Goal: Task Accomplishment & Management: Manage account settings

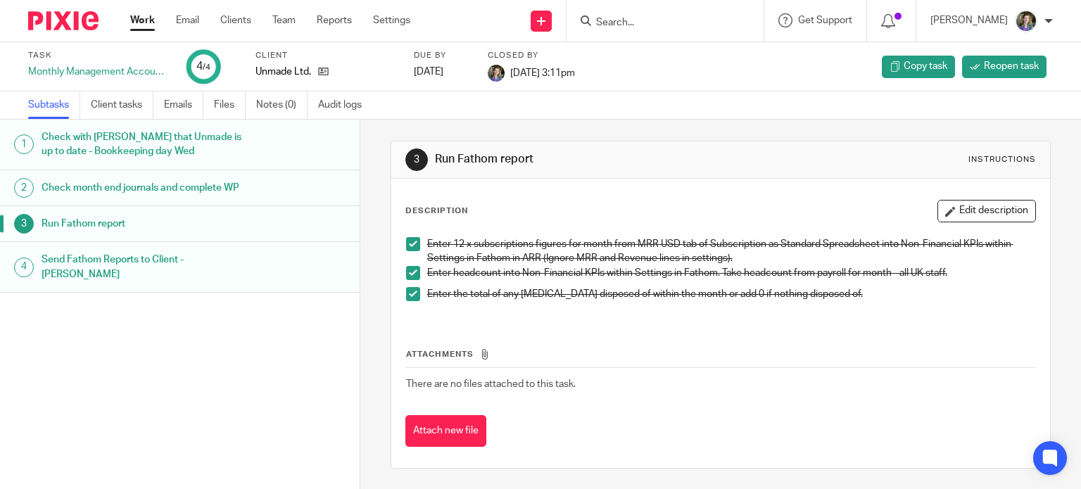
click at [134, 20] on link "Work" at bounding box center [142, 20] width 25 height 14
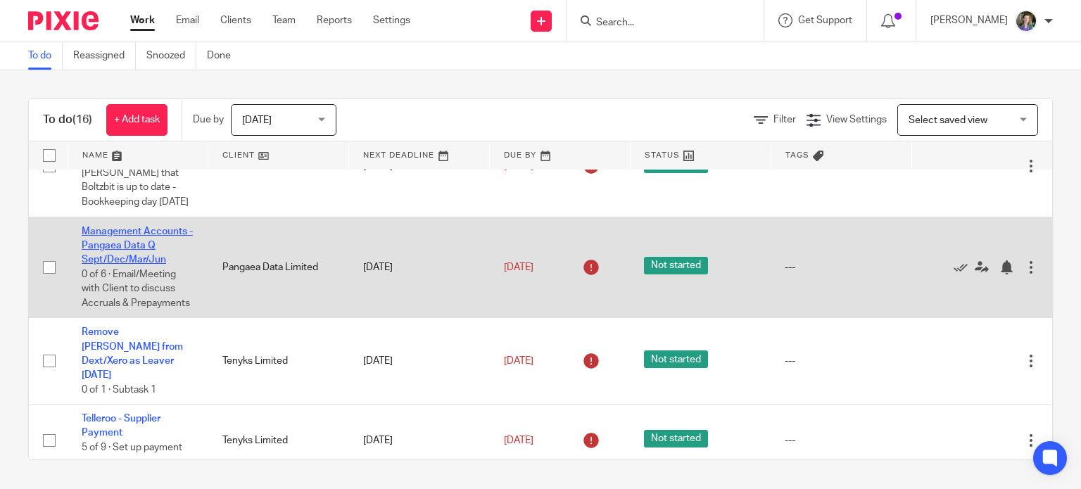
scroll to position [422, 0]
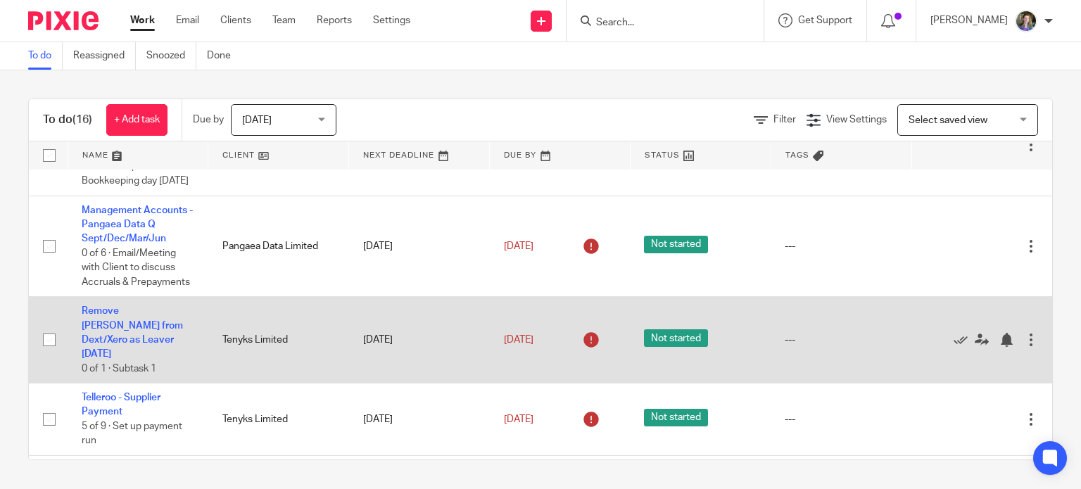
click at [48, 353] on input "checkbox" at bounding box center [49, 340] width 27 height 27
checkbox input "true"
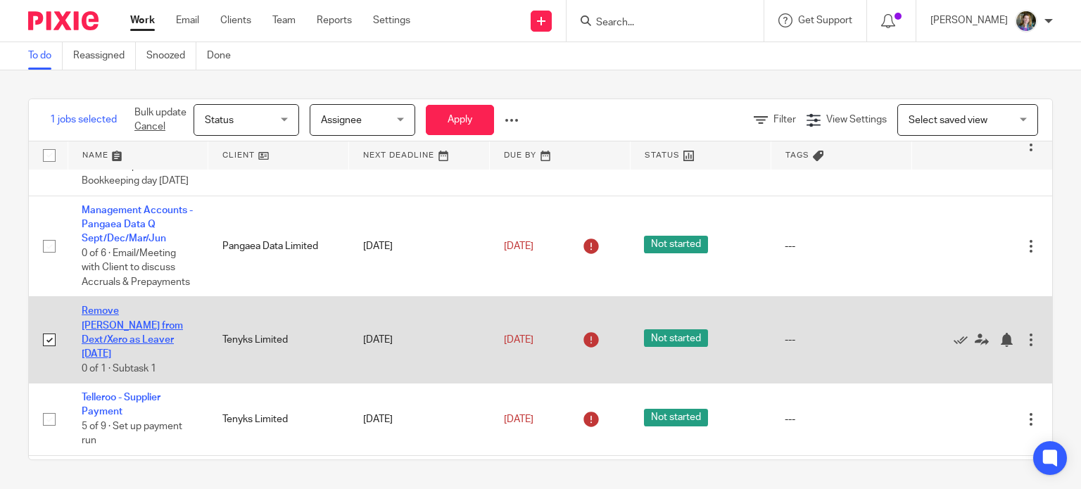
click at [104, 359] on link "Remove Kazhdan Dmitry from Dext/Xero as Leaver 1 Aug" at bounding box center [132, 332] width 101 height 53
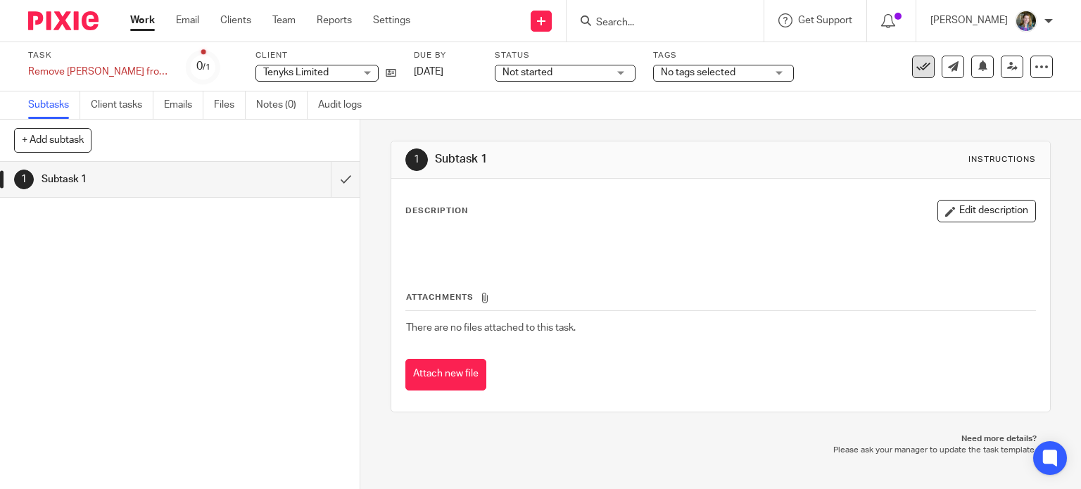
click at [917, 61] on icon at bounding box center [924, 67] width 14 height 14
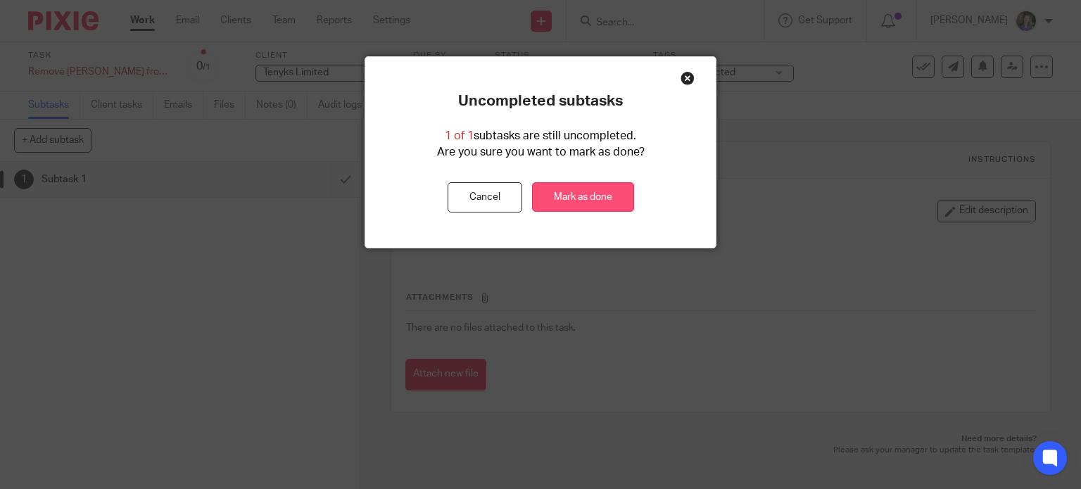
click at [548, 188] on link "Mark as done" at bounding box center [583, 197] width 102 height 30
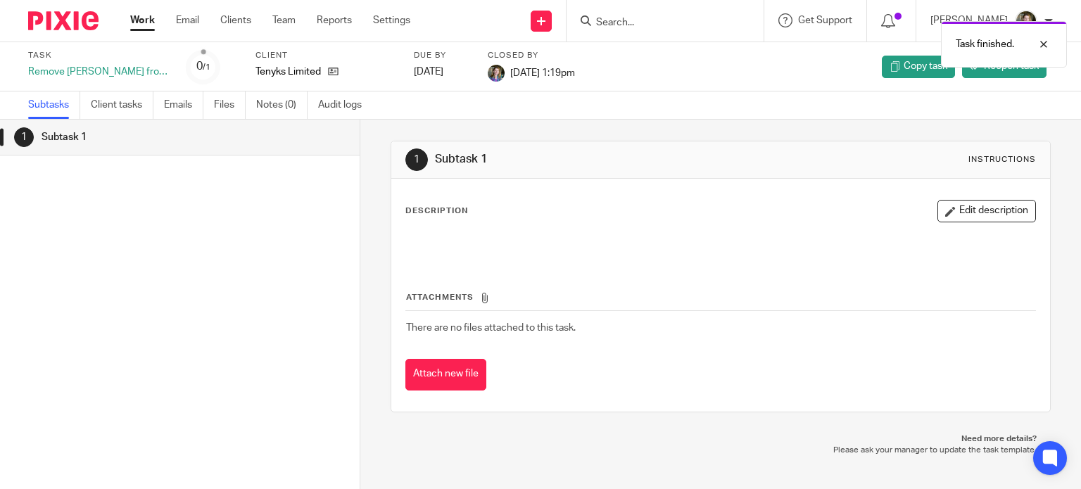
click at [140, 11] on div "Work Email Clients Team Reports Settings Work Email Clients Team Reports Settin…" at bounding box center [273, 21] width 315 height 42
click at [130, 22] on link "Work" at bounding box center [142, 20] width 25 height 14
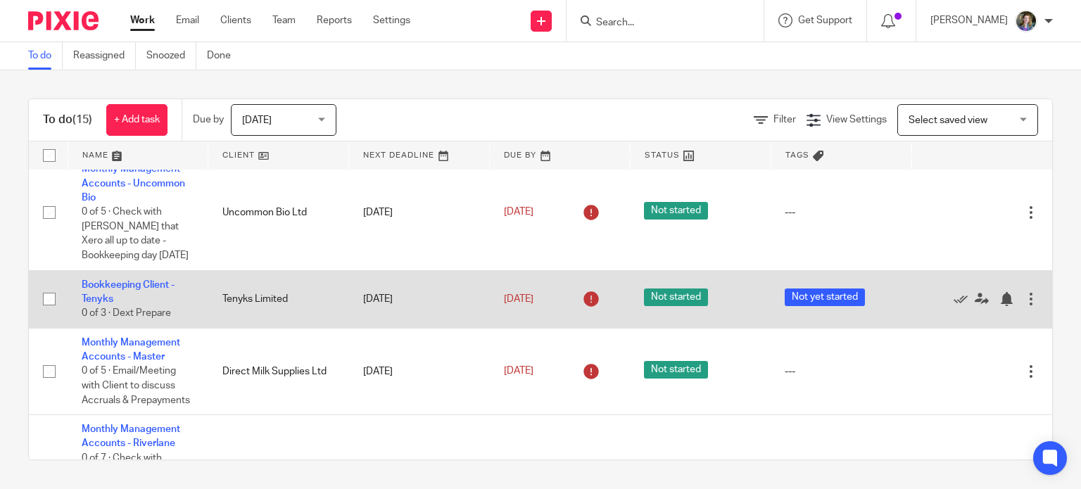
scroll to position [704, 0]
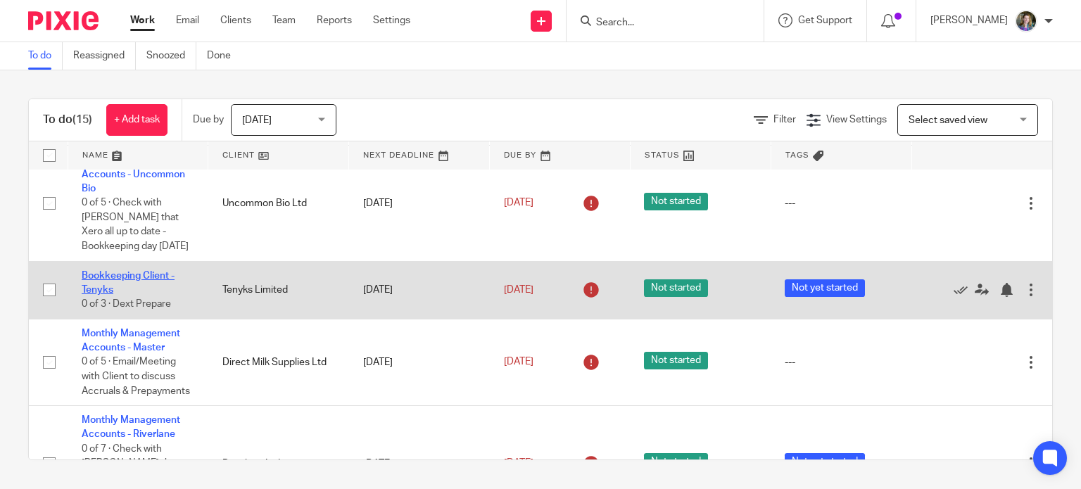
click at [154, 295] on link "Bookkeeping Client - Tenyks" at bounding box center [128, 283] width 93 height 24
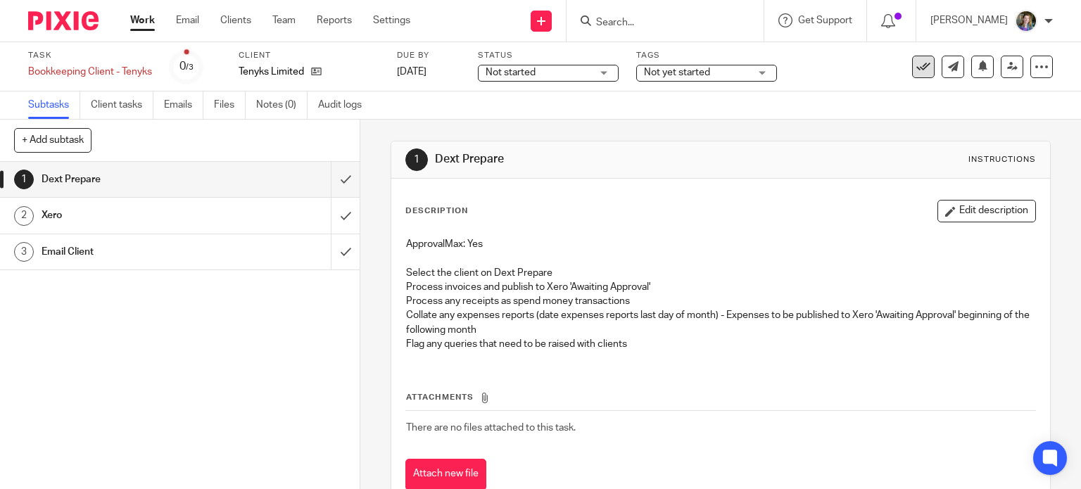
click at [917, 64] on icon at bounding box center [924, 67] width 14 height 14
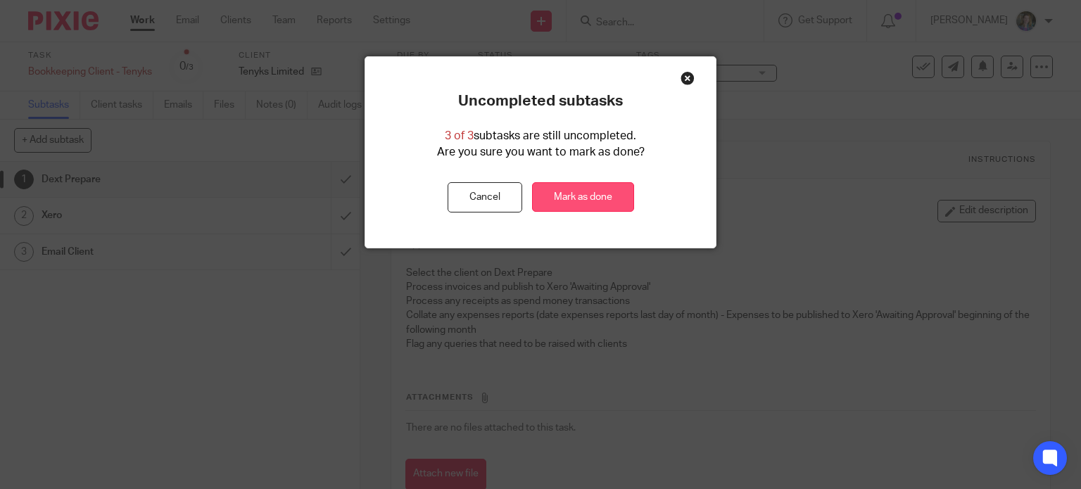
click at [594, 189] on link "Mark as done" at bounding box center [583, 197] width 102 height 30
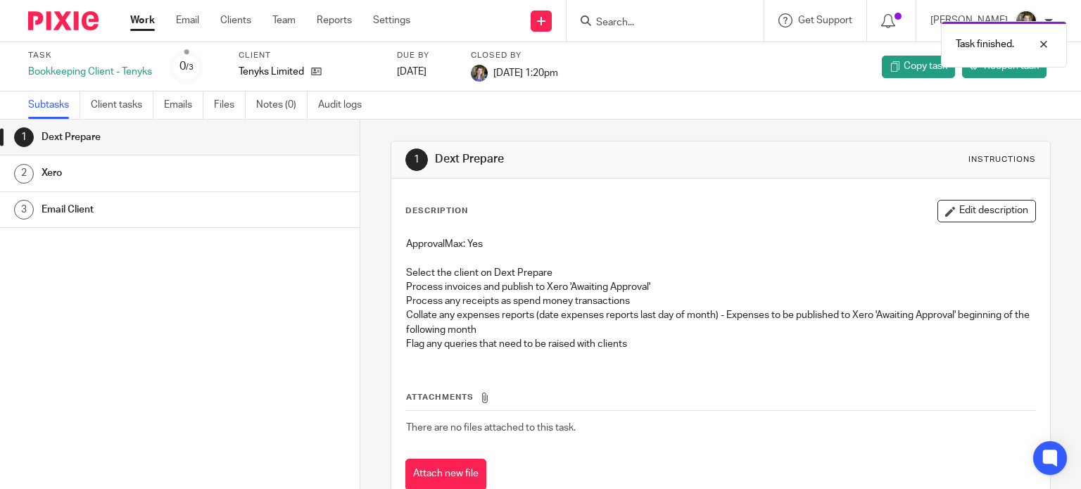
click at [134, 19] on link "Work" at bounding box center [142, 20] width 25 height 14
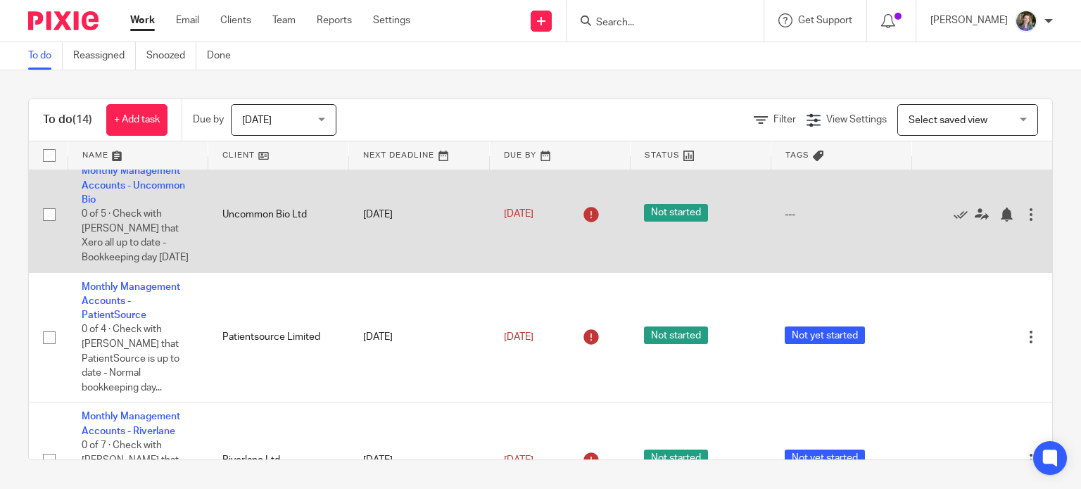
scroll to position [704, 0]
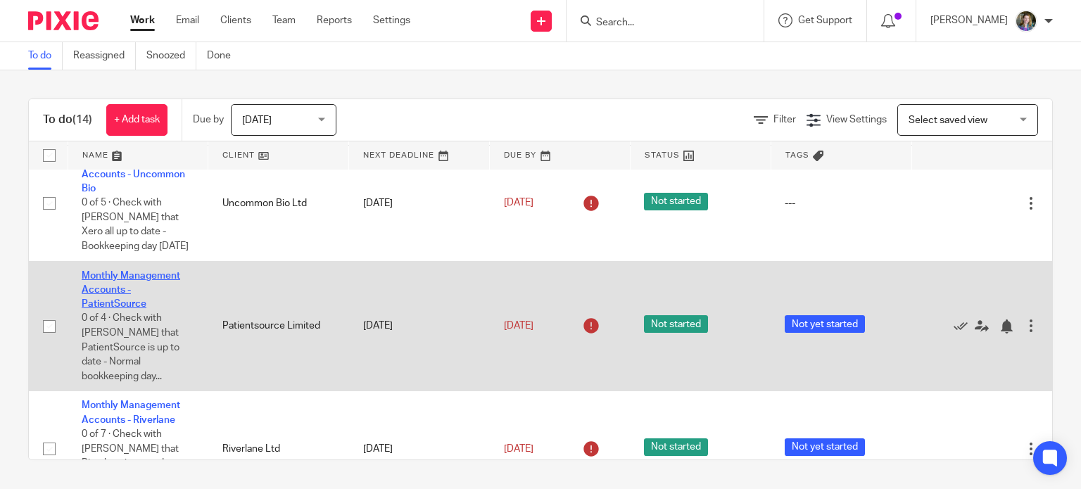
click at [152, 306] on link "Monthly Management Accounts - PatientSource" at bounding box center [131, 290] width 99 height 39
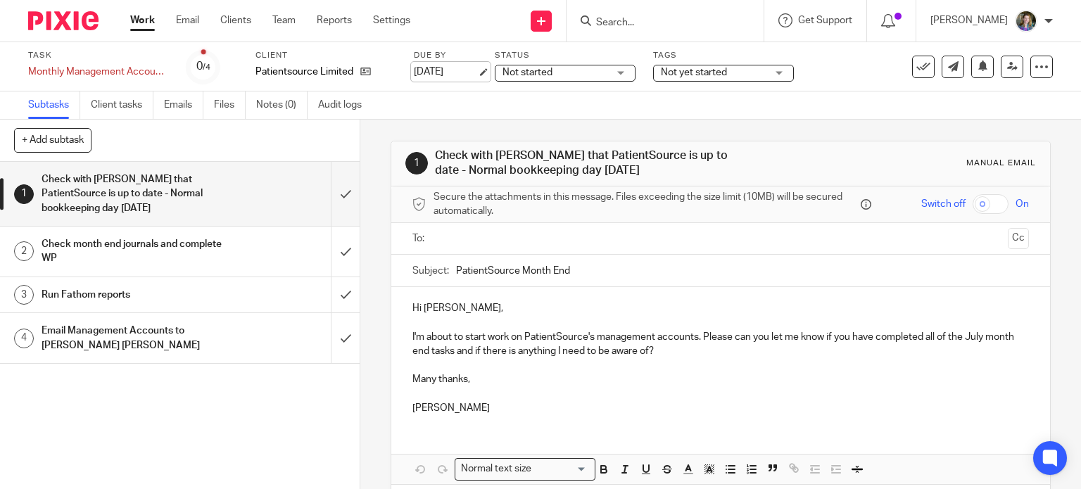
click at [442, 70] on link "15 Aug 2025" at bounding box center [445, 72] width 63 height 15
click at [139, 18] on link "Work" at bounding box center [142, 20] width 25 height 14
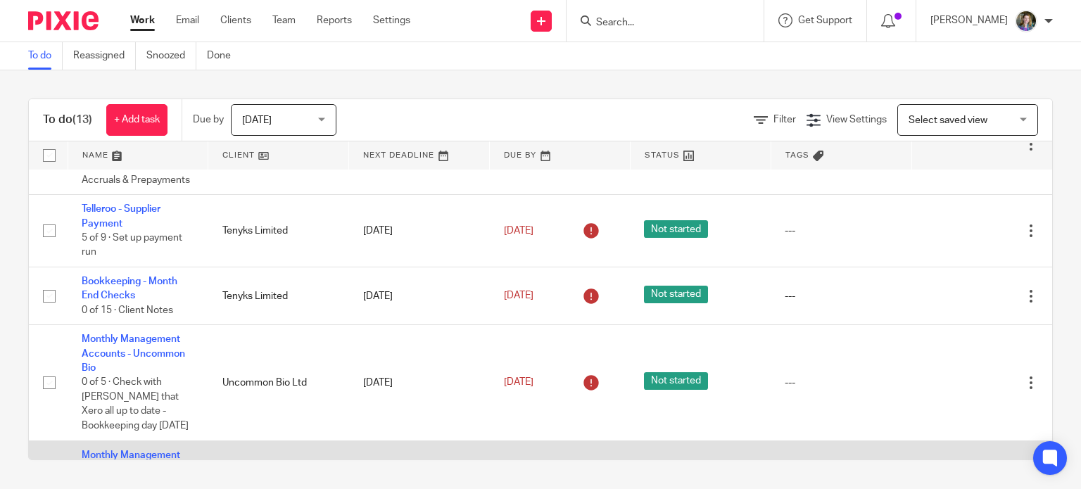
scroll to position [483, 0]
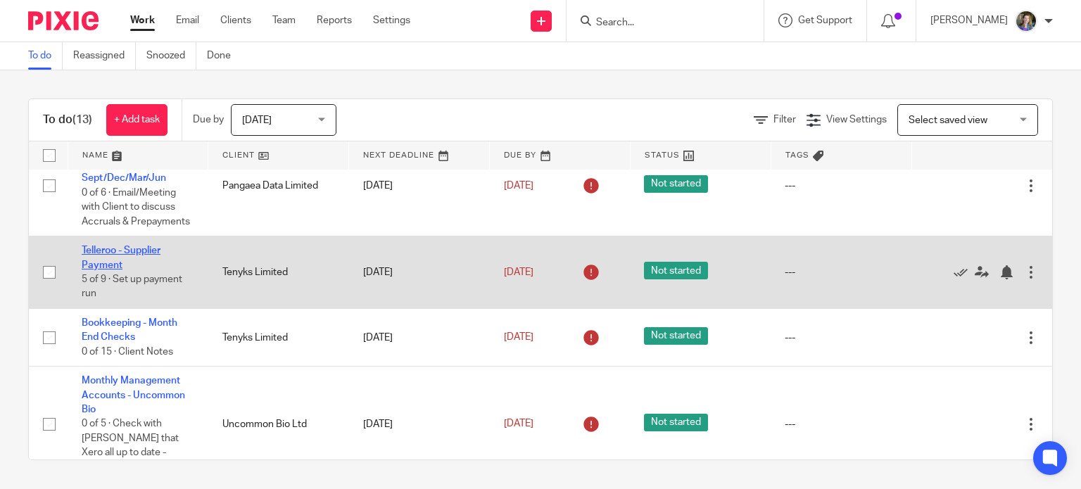
click at [132, 270] on link "Telleroo - Supplier Payment" at bounding box center [121, 258] width 79 height 24
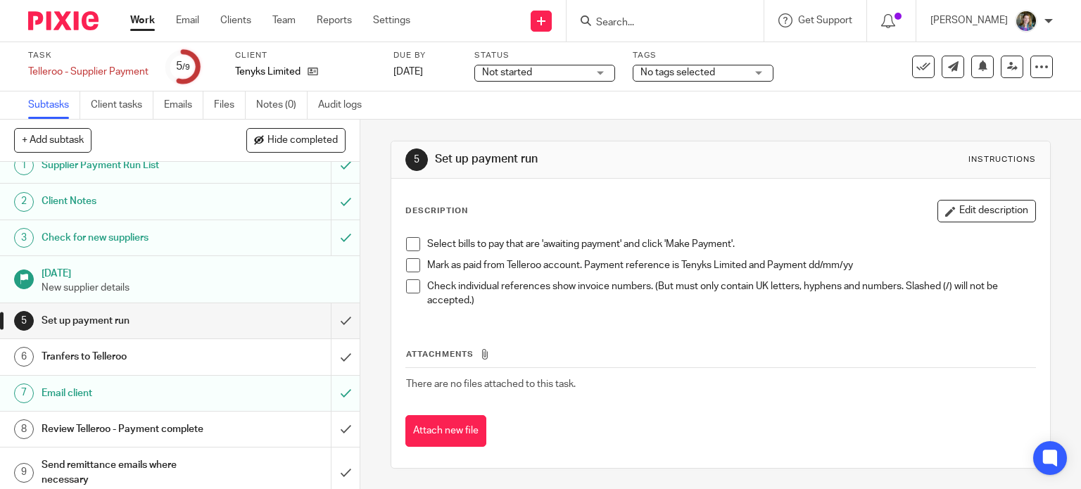
scroll to position [21, 0]
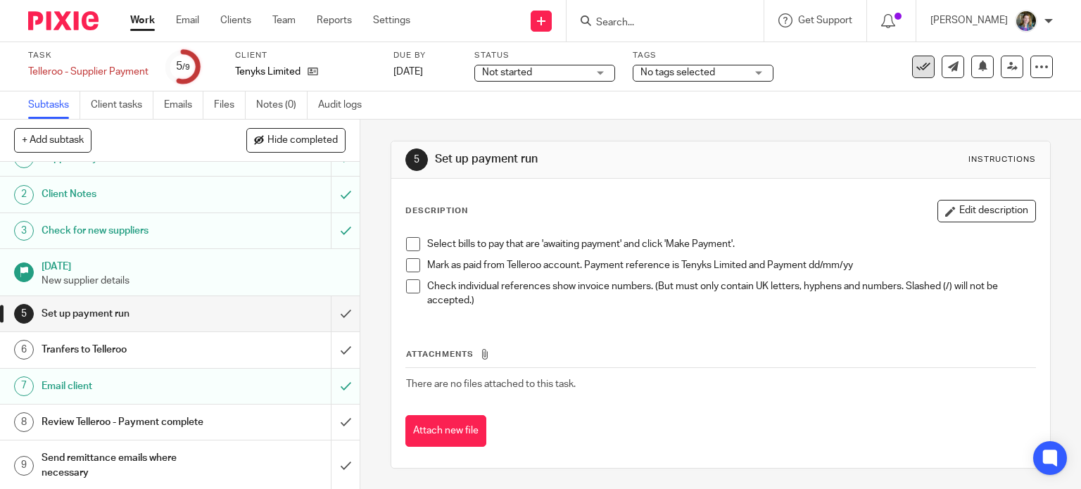
click at [917, 60] on icon at bounding box center [924, 67] width 14 height 14
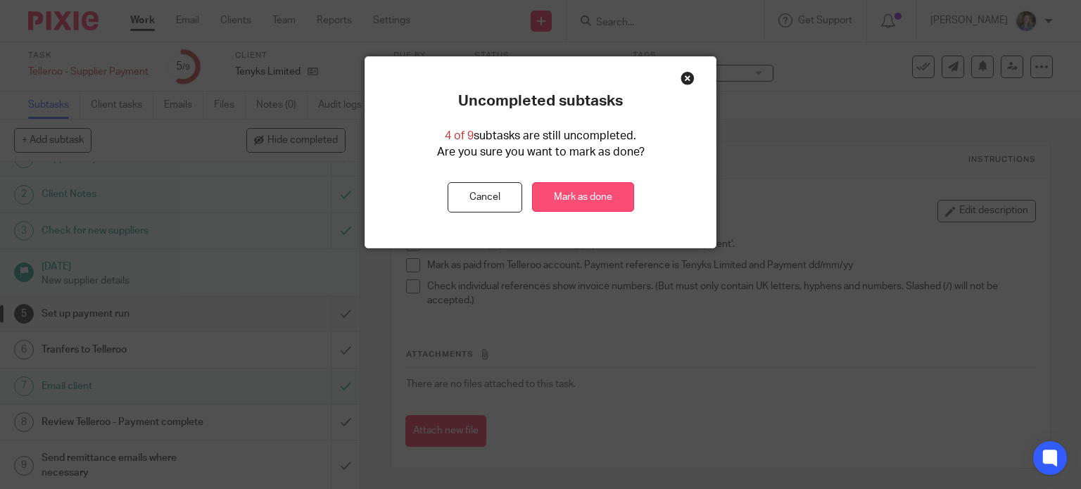
click at [578, 201] on link "Mark as done" at bounding box center [583, 197] width 102 height 30
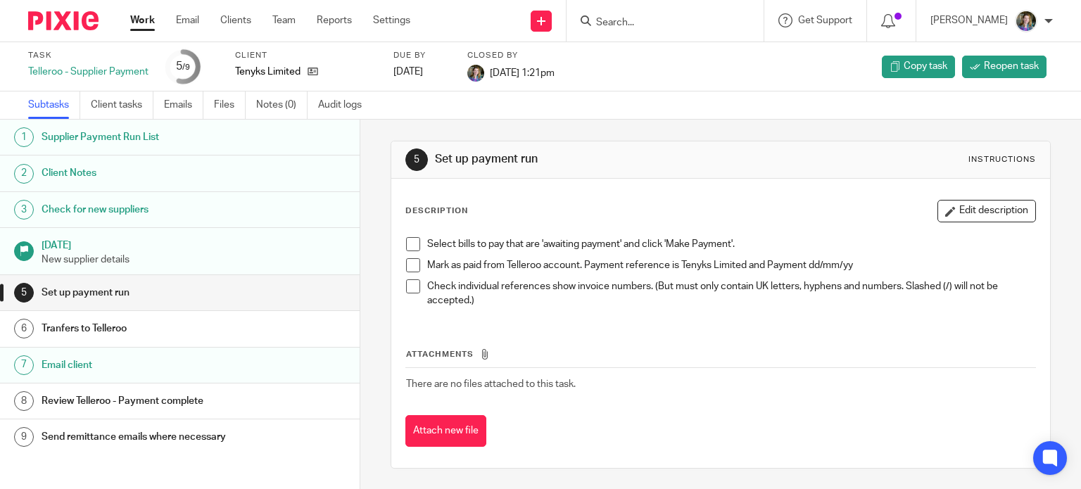
click at [141, 15] on link "Work" at bounding box center [142, 20] width 25 height 14
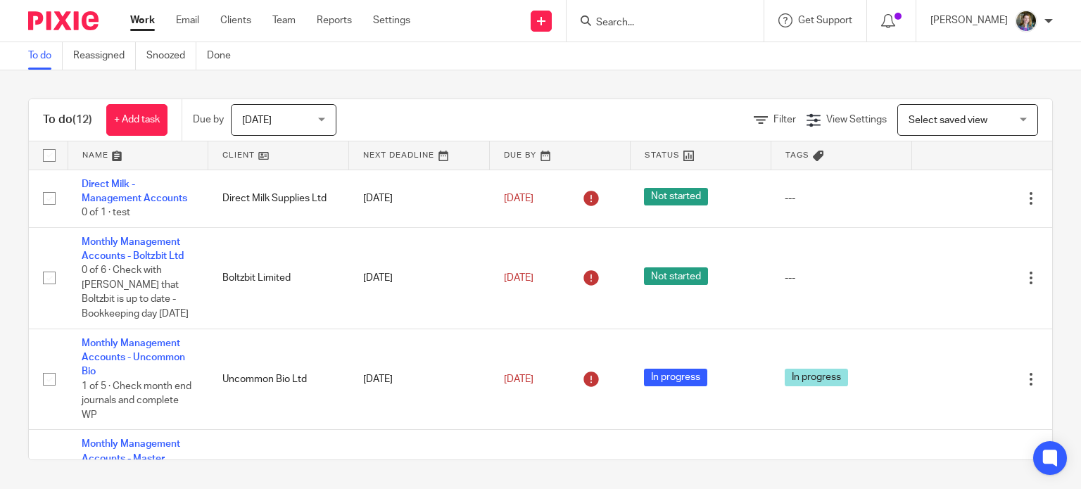
click at [322, 113] on div "[DATE] [DATE]" at bounding box center [284, 120] width 106 height 32
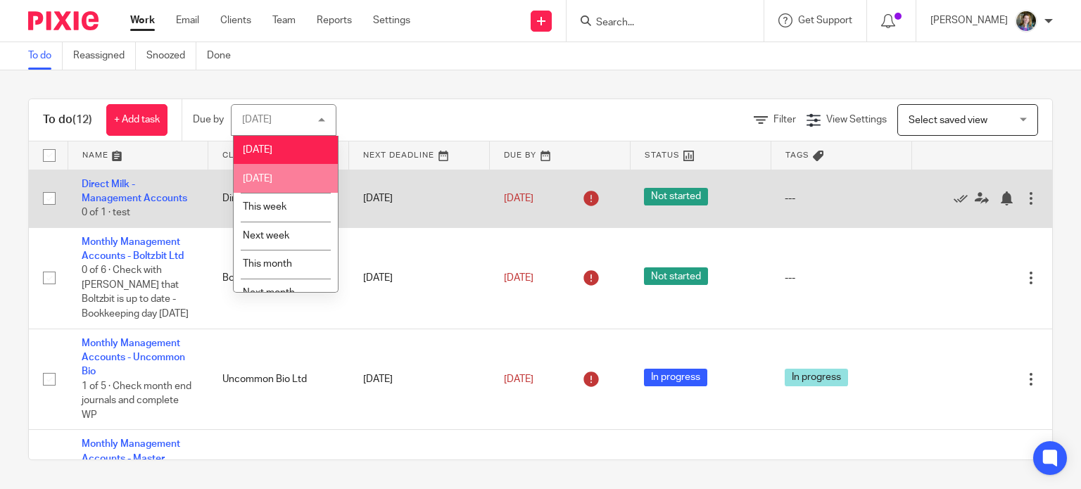
drag, startPoint x: 286, startPoint y: 180, endPoint x: 302, endPoint y: 192, distance: 20.6
click at [272, 180] on span "[DATE]" at bounding box center [258, 179] width 30 height 10
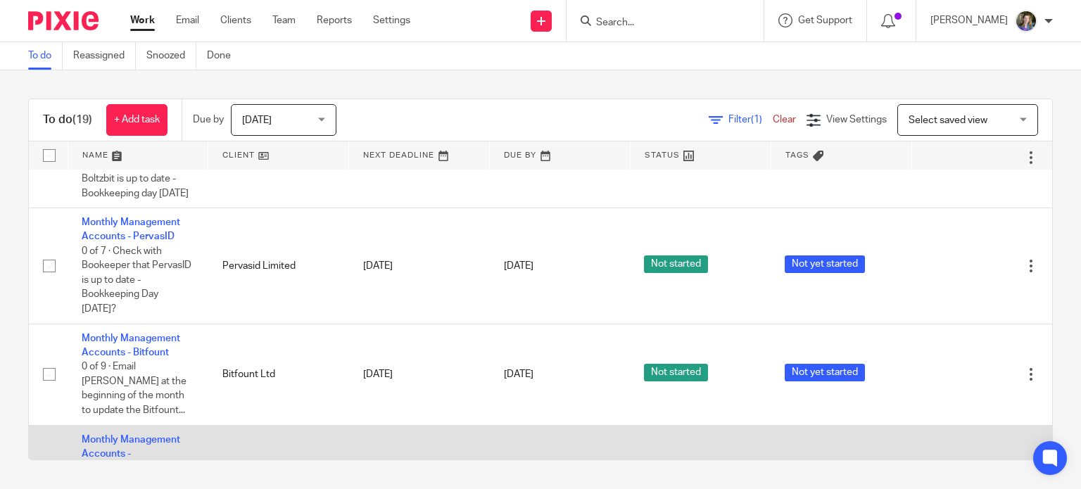
scroll to position [1152, 0]
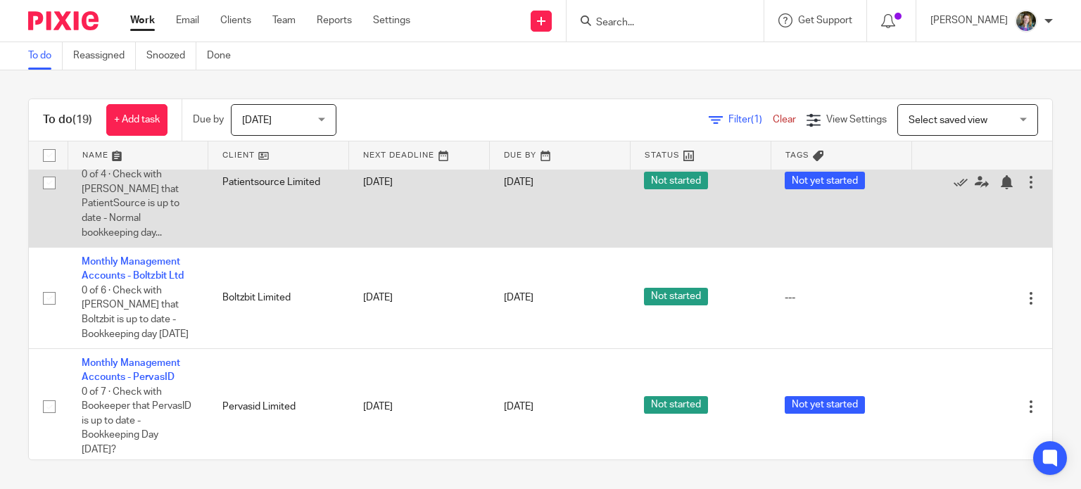
click at [236, 188] on td "Patientsource Limited" at bounding box center [278, 183] width 141 height 130
click at [137, 165] on link "Monthly Management Accounts - PatientSource" at bounding box center [131, 146] width 99 height 39
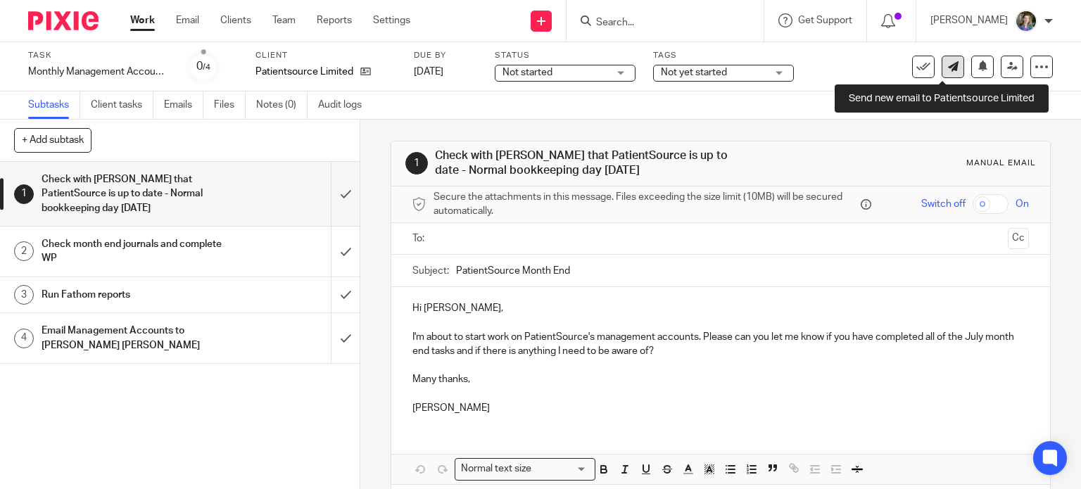
click at [948, 64] on icon at bounding box center [953, 66] width 11 height 11
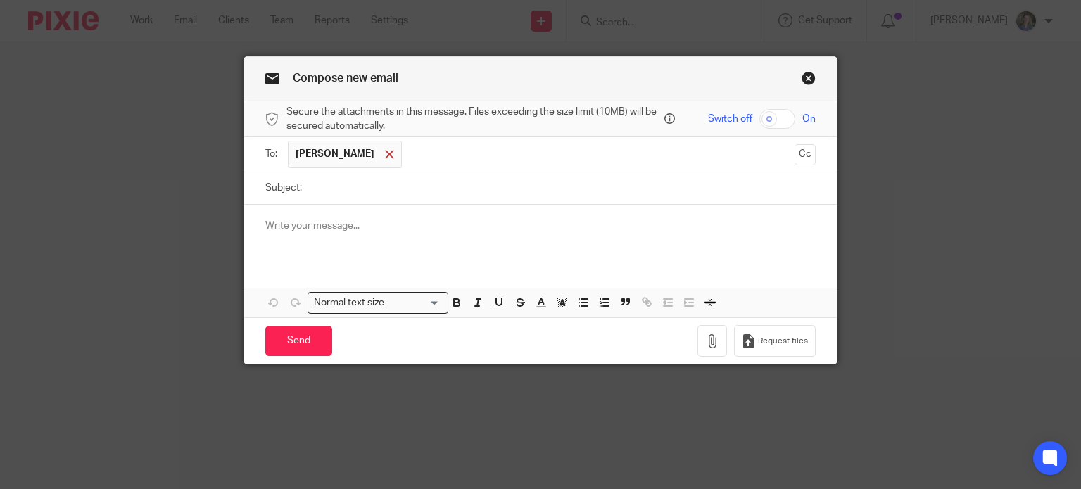
click at [394, 153] on span at bounding box center [389, 154] width 9 height 9
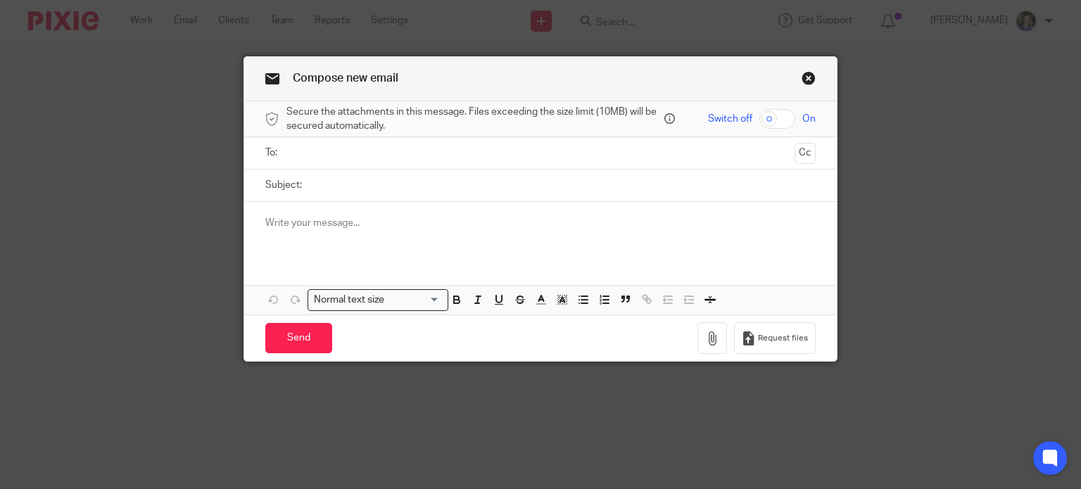
click at [394, 152] on input "text" at bounding box center [540, 153] width 498 height 16
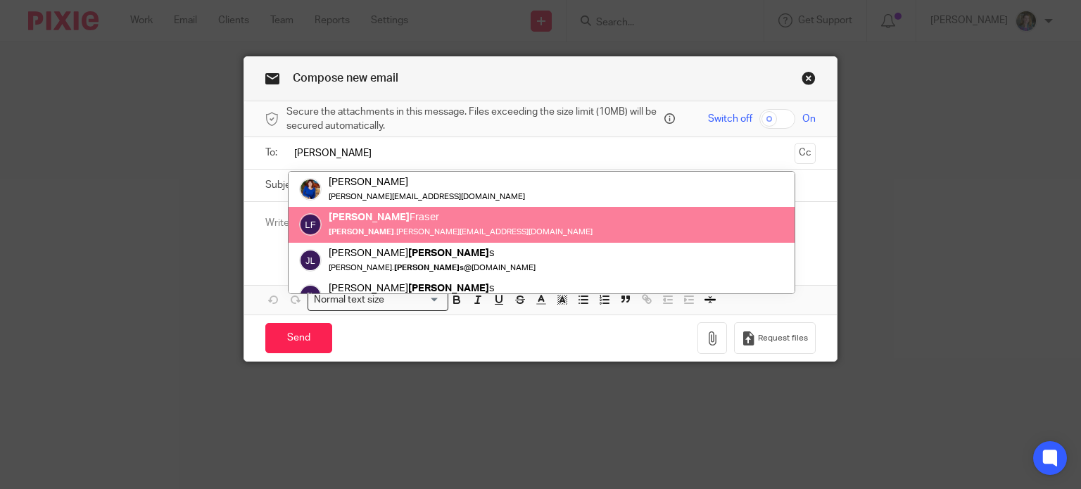
scroll to position [70, 0]
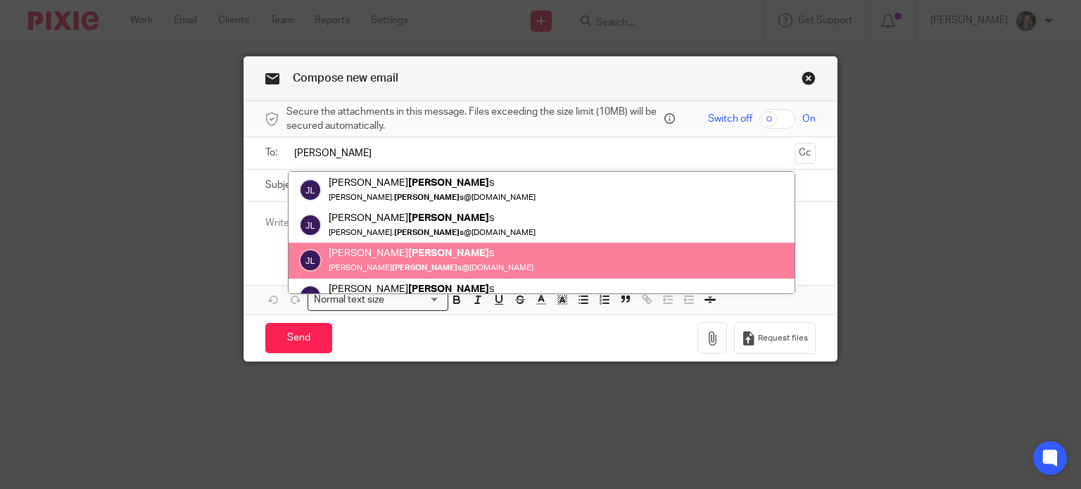
type input "[PERSON_NAME]"
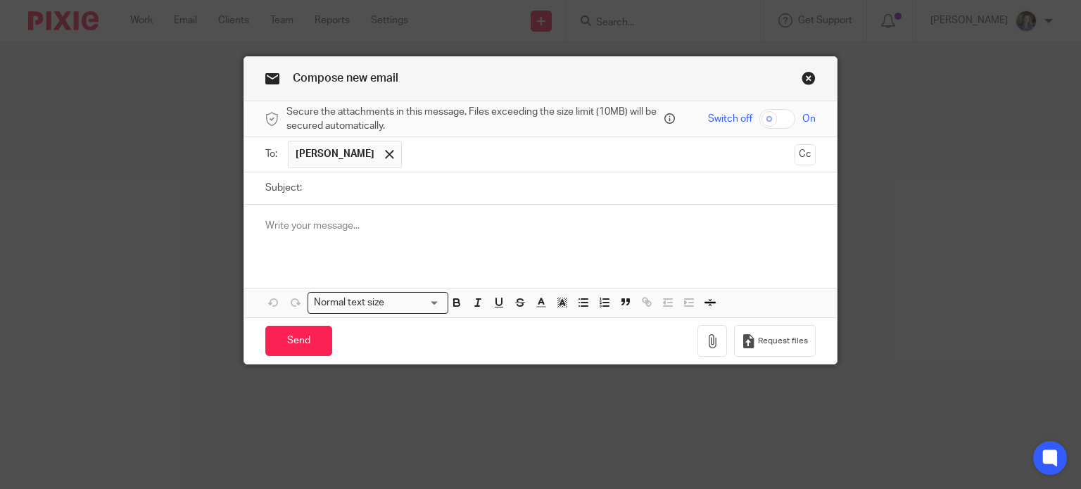
click at [807, 74] on link "Close this dialog window" at bounding box center [809, 80] width 14 height 19
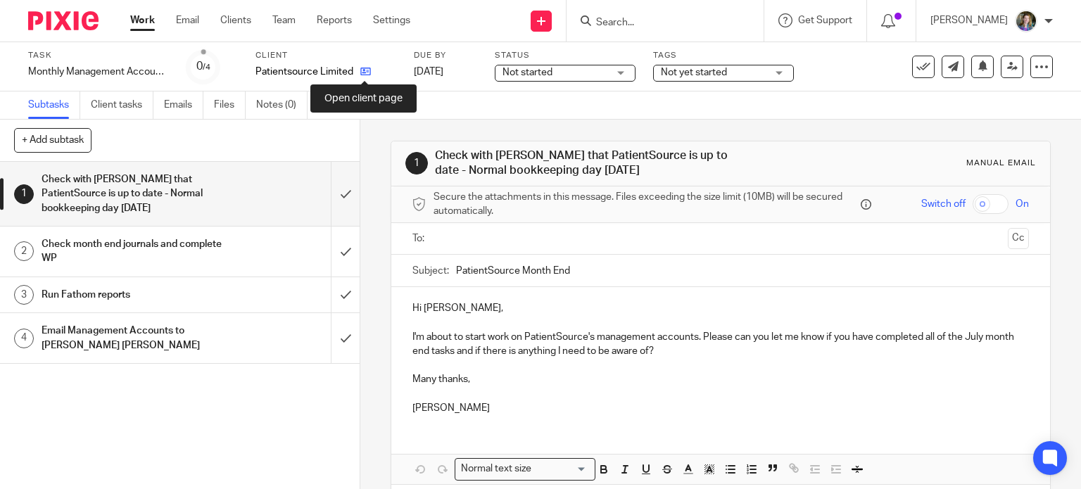
click at [366, 70] on icon at bounding box center [365, 71] width 11 height 11
